Goal: Information Seeking & Learning: Compare options

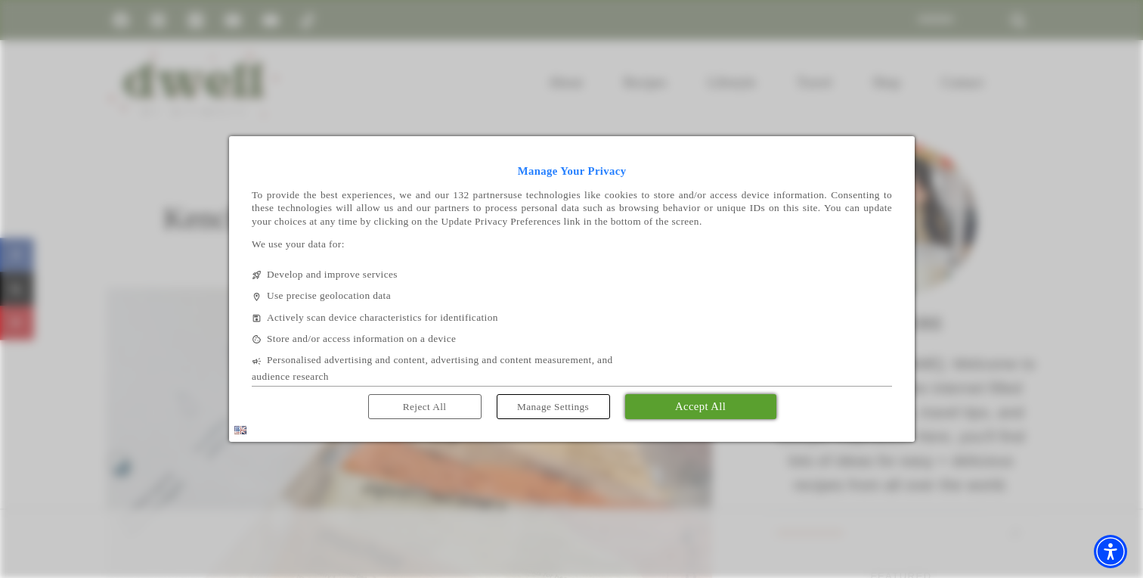
click at [668, 412] on link "Accept All" at bounding box center [700, 406] width 151 height 24
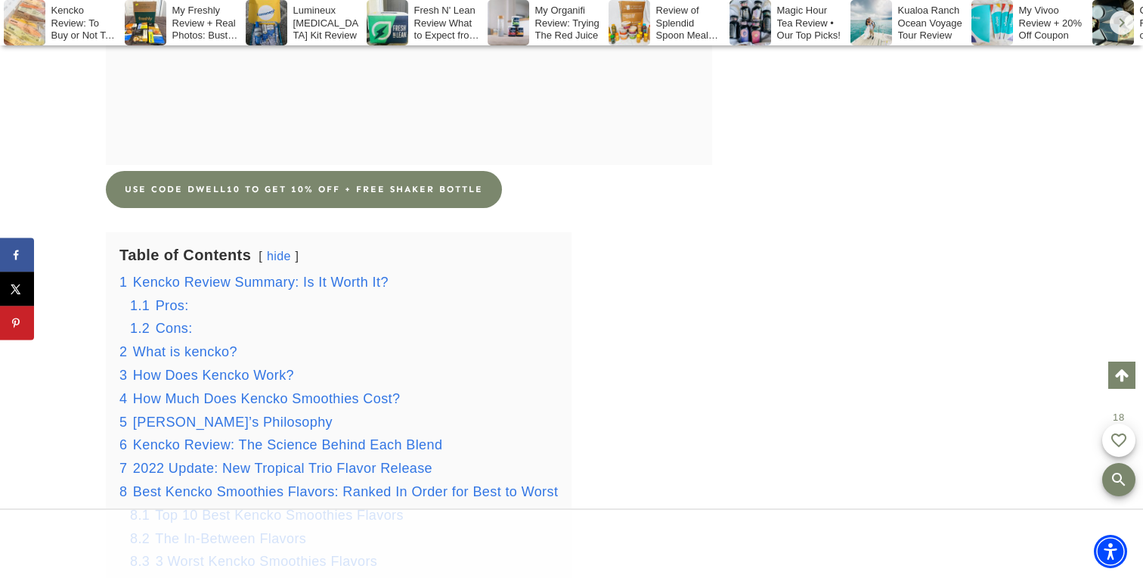
scroll to position [2569, 0]
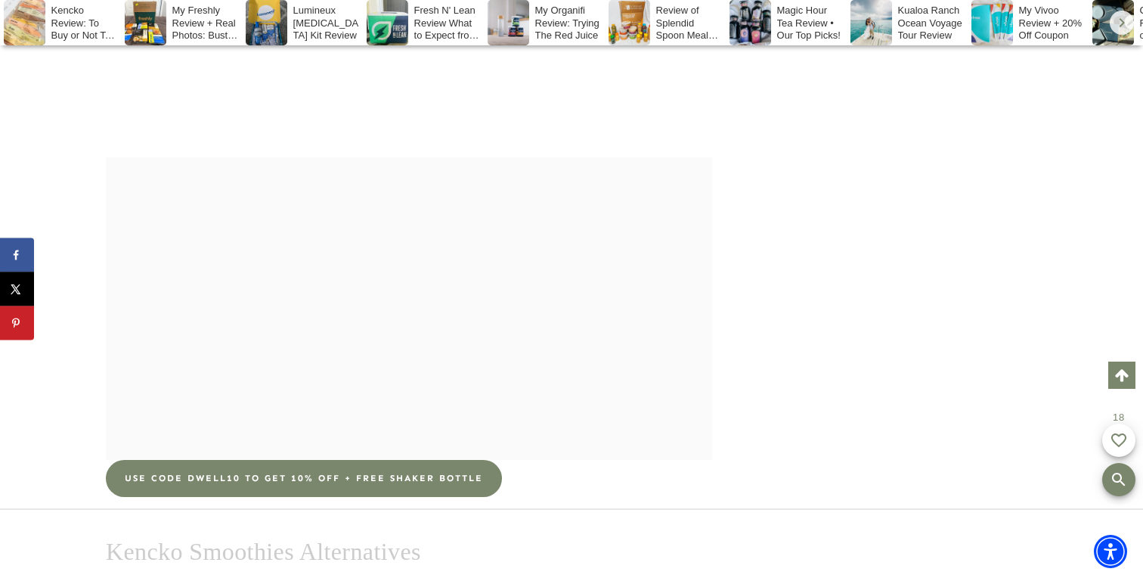
scroll to position [26980, 0]
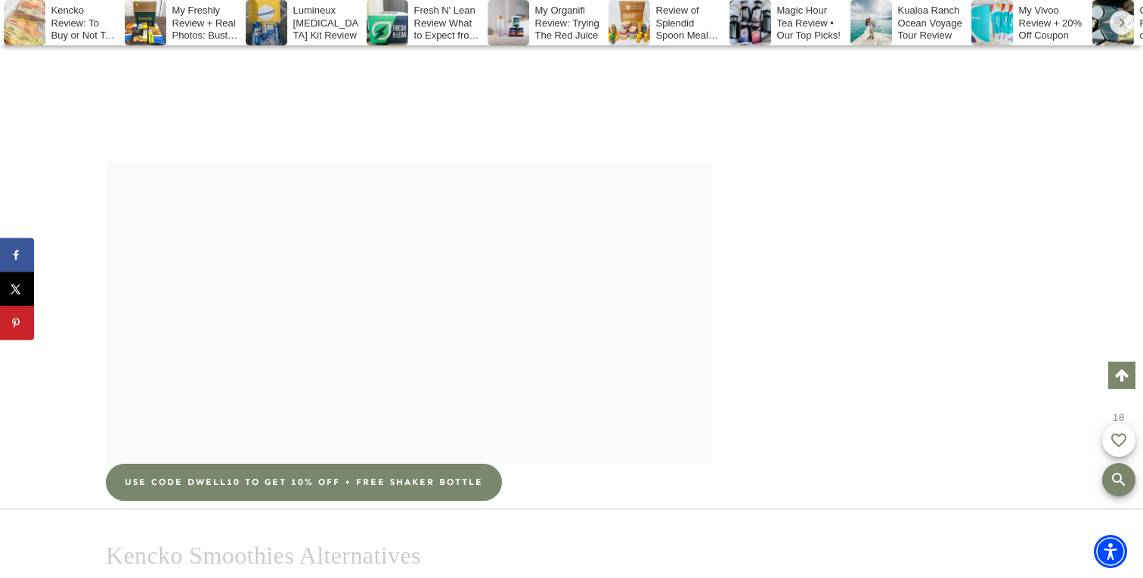
copy ul "SmoothieBox"
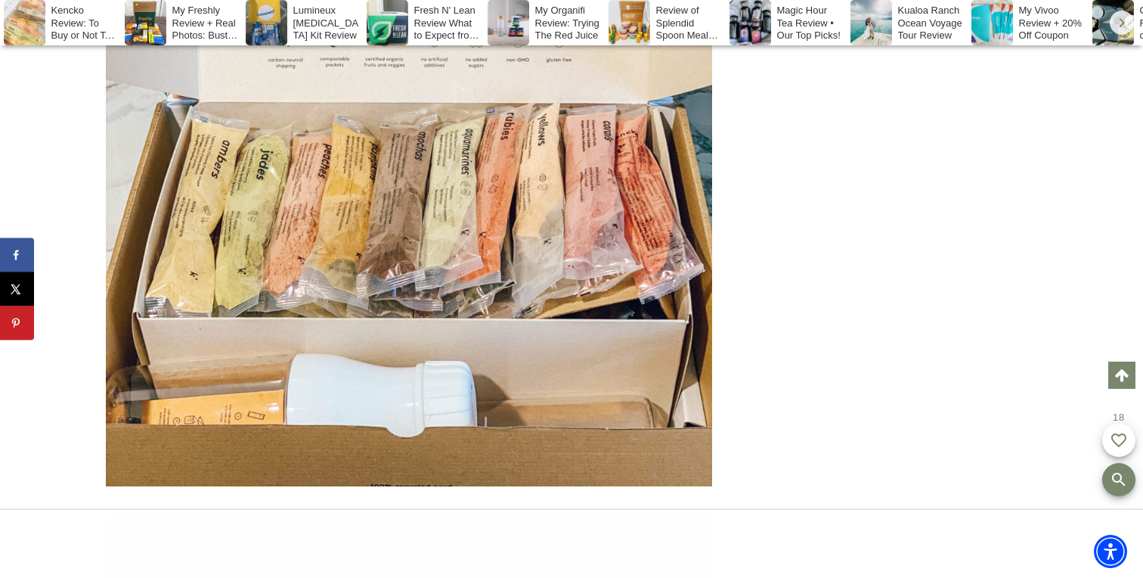
scroll to position [26565, 0]
